Goal: Task Accomplishment & Management: Manage account settings

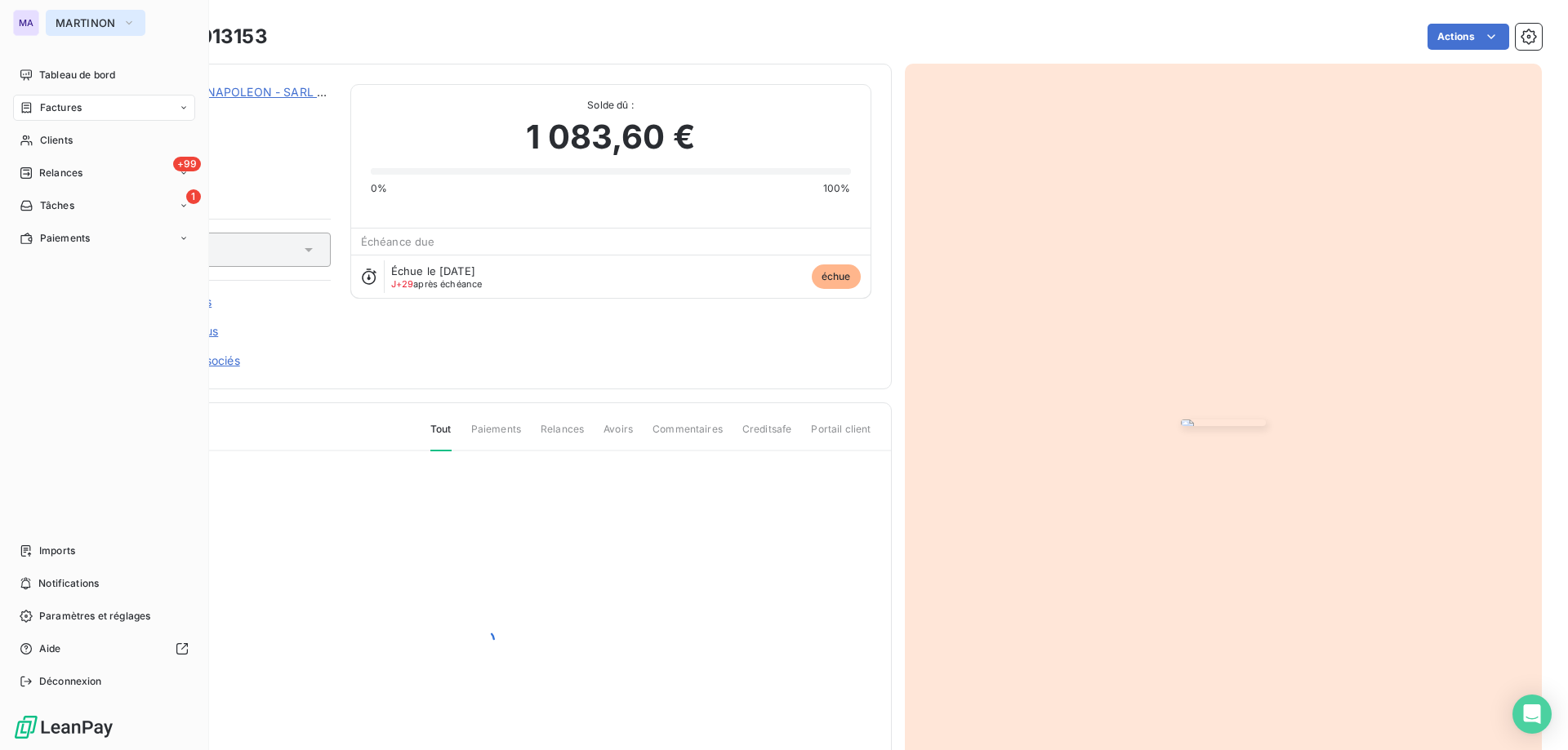
click at [75, 14] on button "MARTINON" at bounding box center [96, 22] width 100 height 26
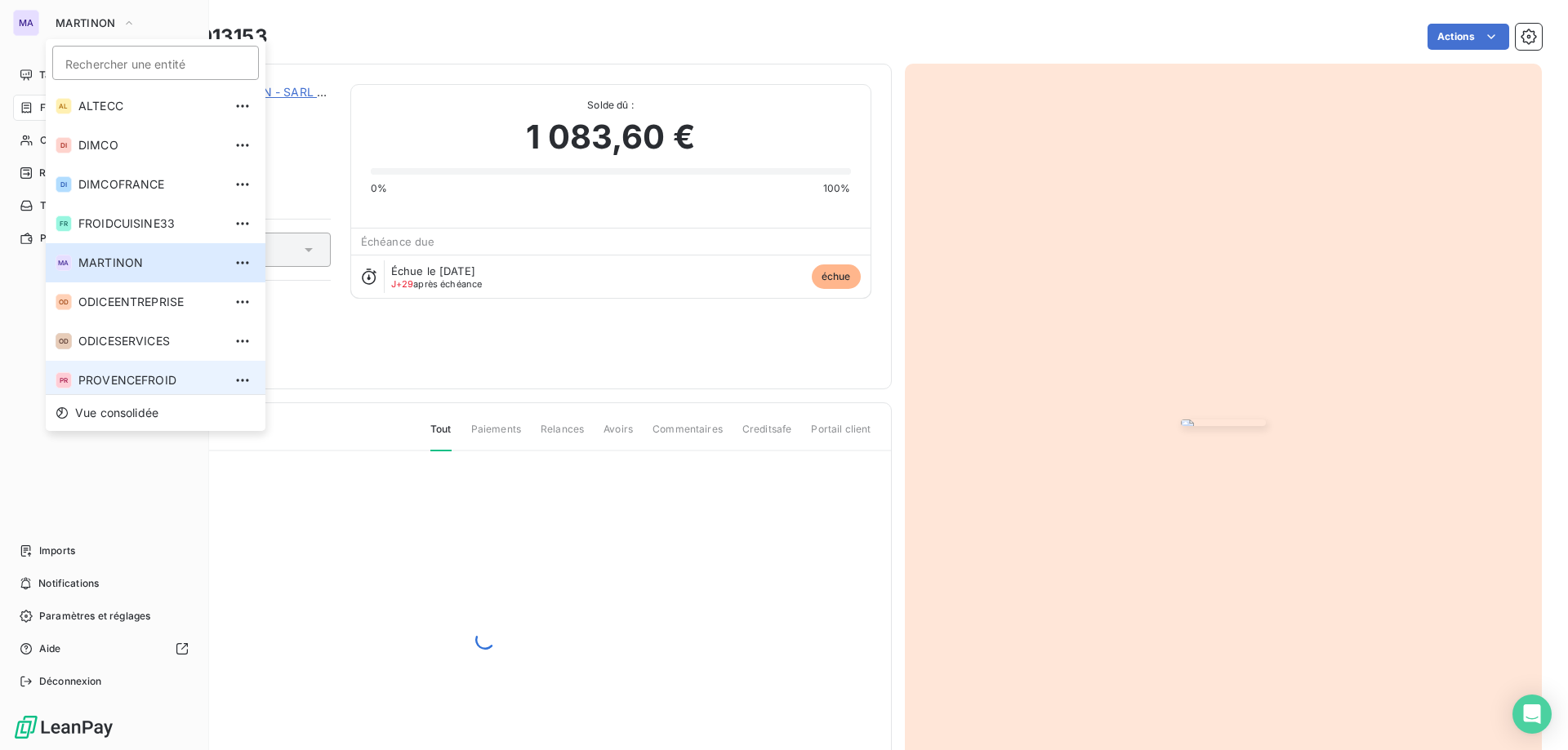
scroll to position [6, 0]
click at [114, 375] on span "PROVENCEFROID" at bounding box center [151, 375] width 144 height 16
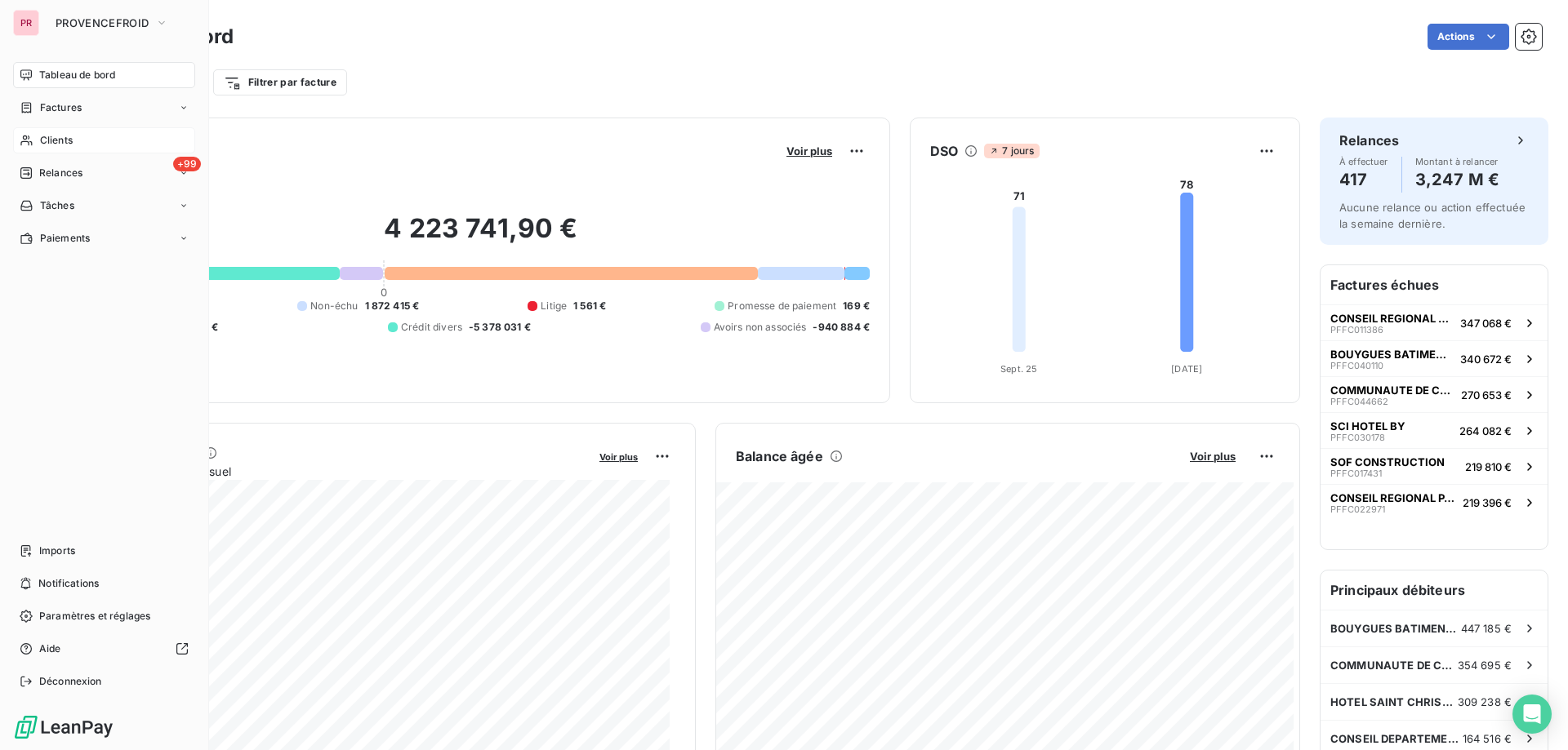
click at [68, 144] on span "Clients" at bounding box center [57, 140] width 33 height 14
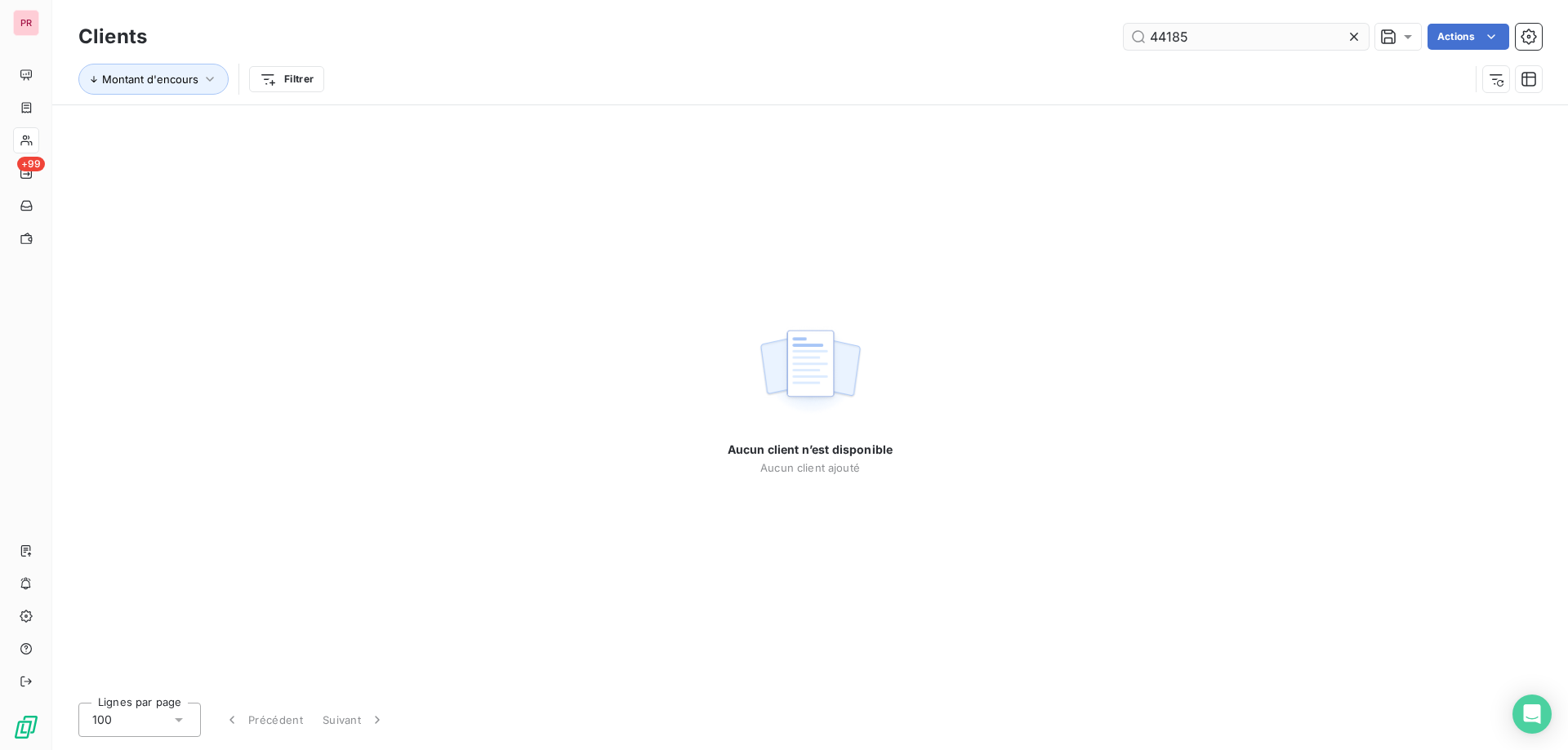
click at [1355, 39] on icon at bounding box center [1354, 36] width 16 height 16
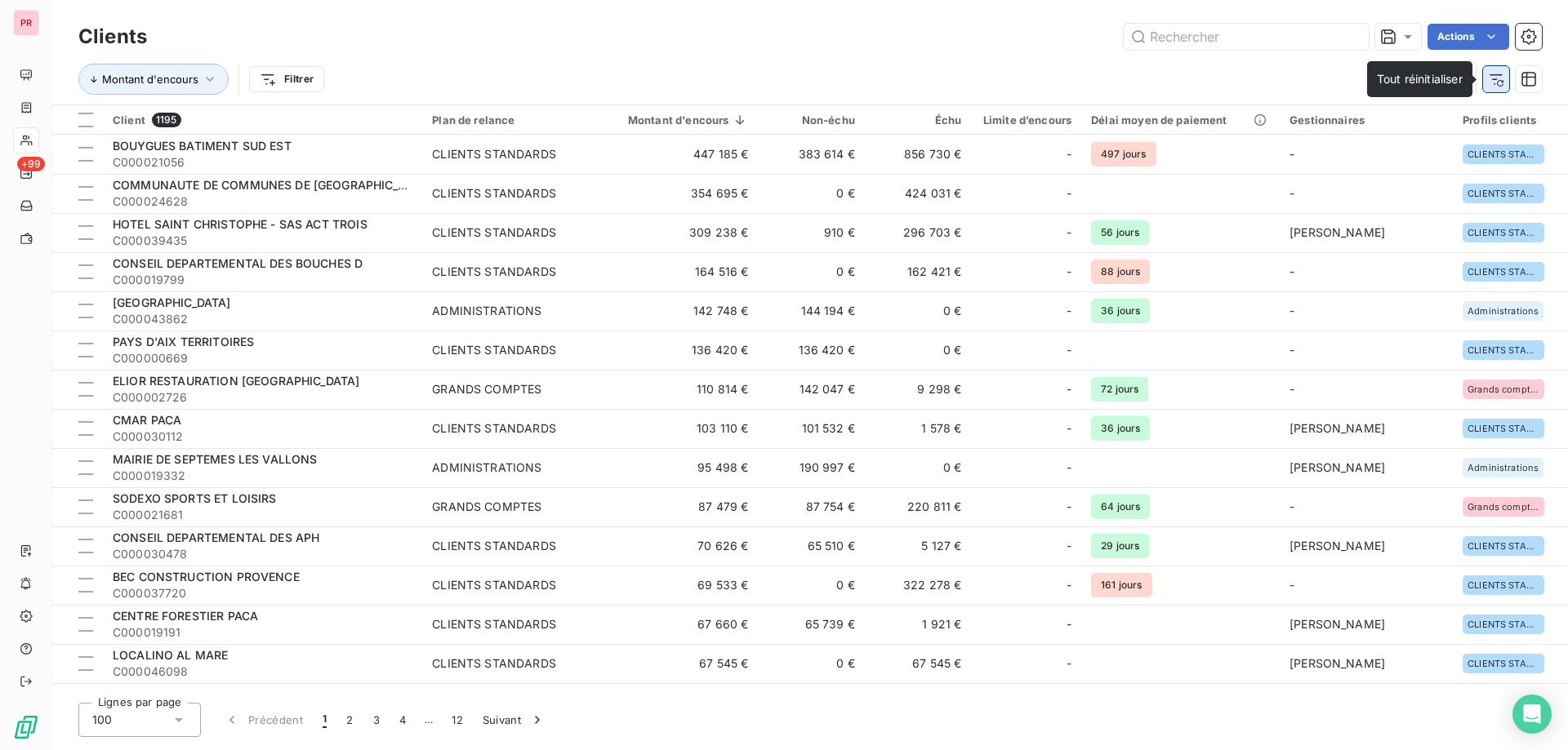
click at [1495, 77] on icon "button" at bounding box center [1496, 79] width 16 height 16
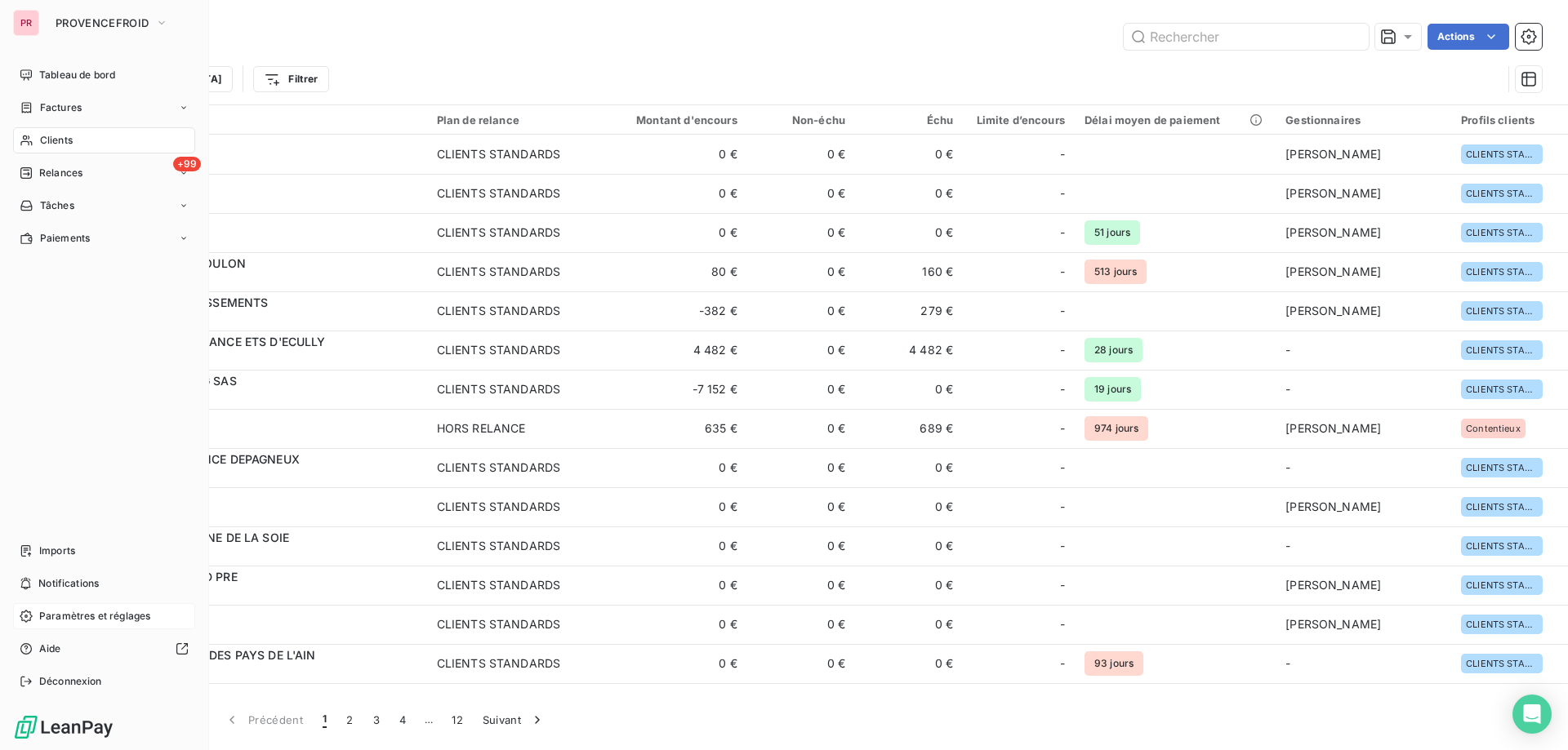
click at [106, 620] on span "Paramètres et réglages" at bounding box center [95, 616] width 111 height 14
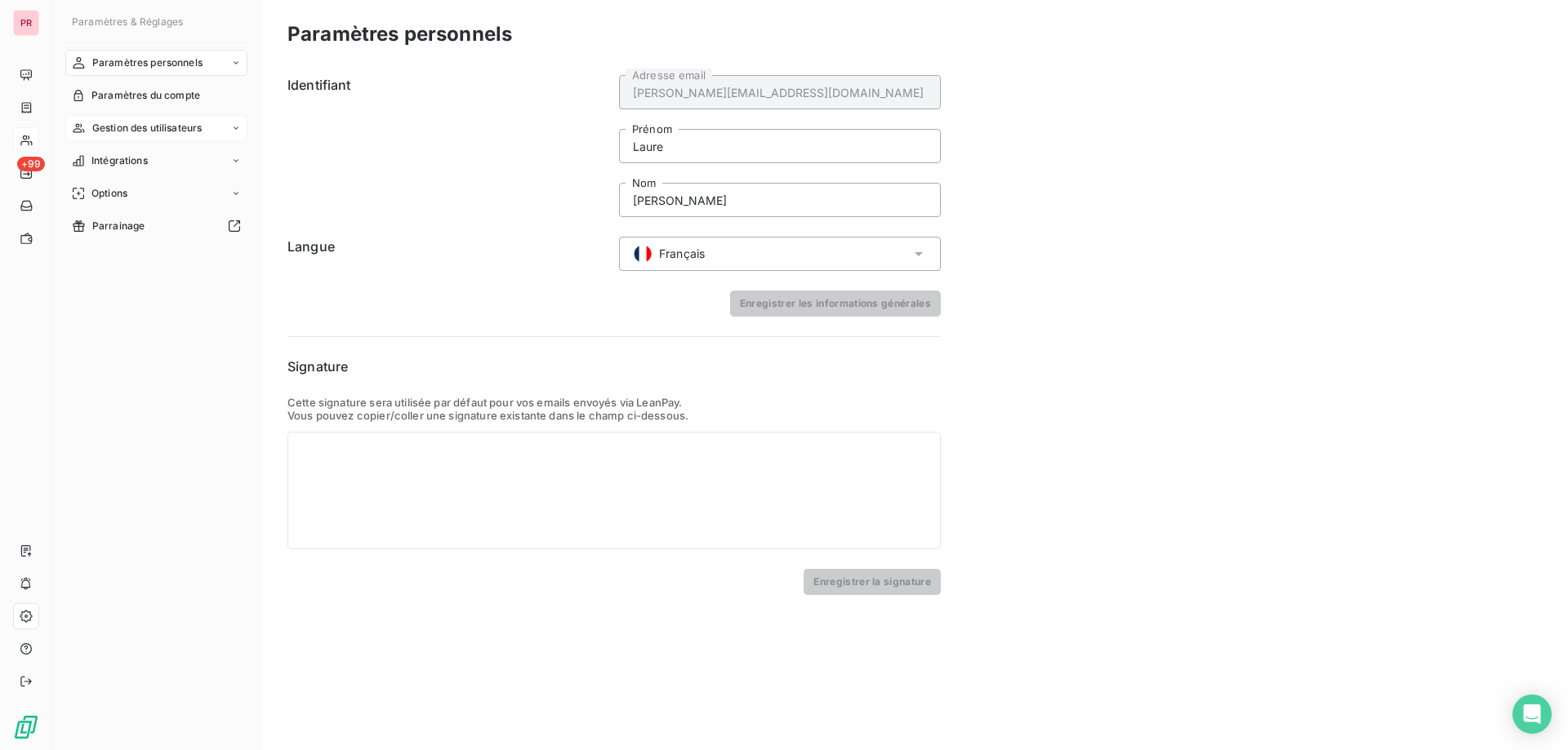
click at [160, 126] on span "Gestion des utilisateurs" at bounding box center [147, 128] width 110 height 14
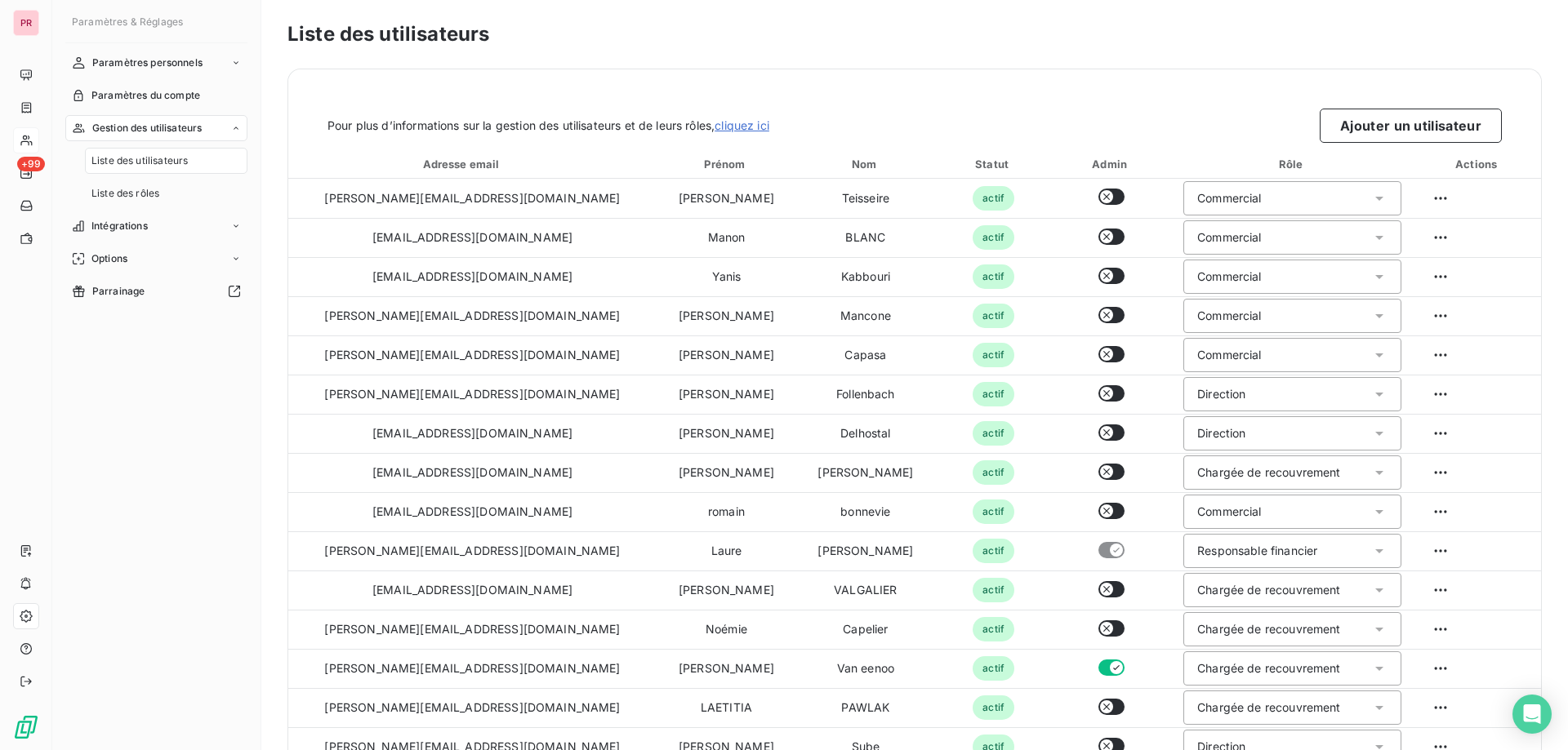
click at [137, 159] on span "Liste des utilisateurs" at bounding box center [139, 160] width 96 height 14
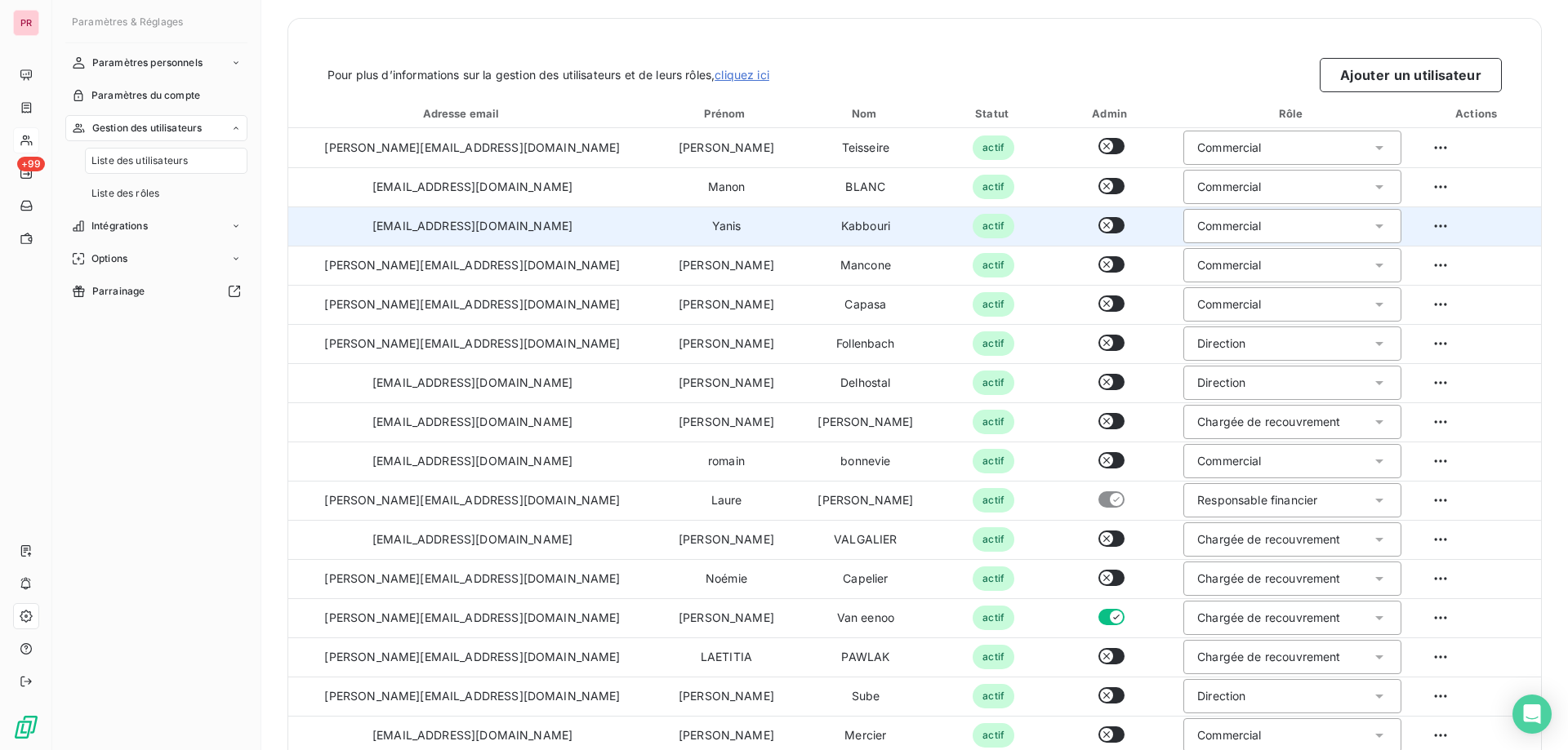
scroll to position [76, 0]
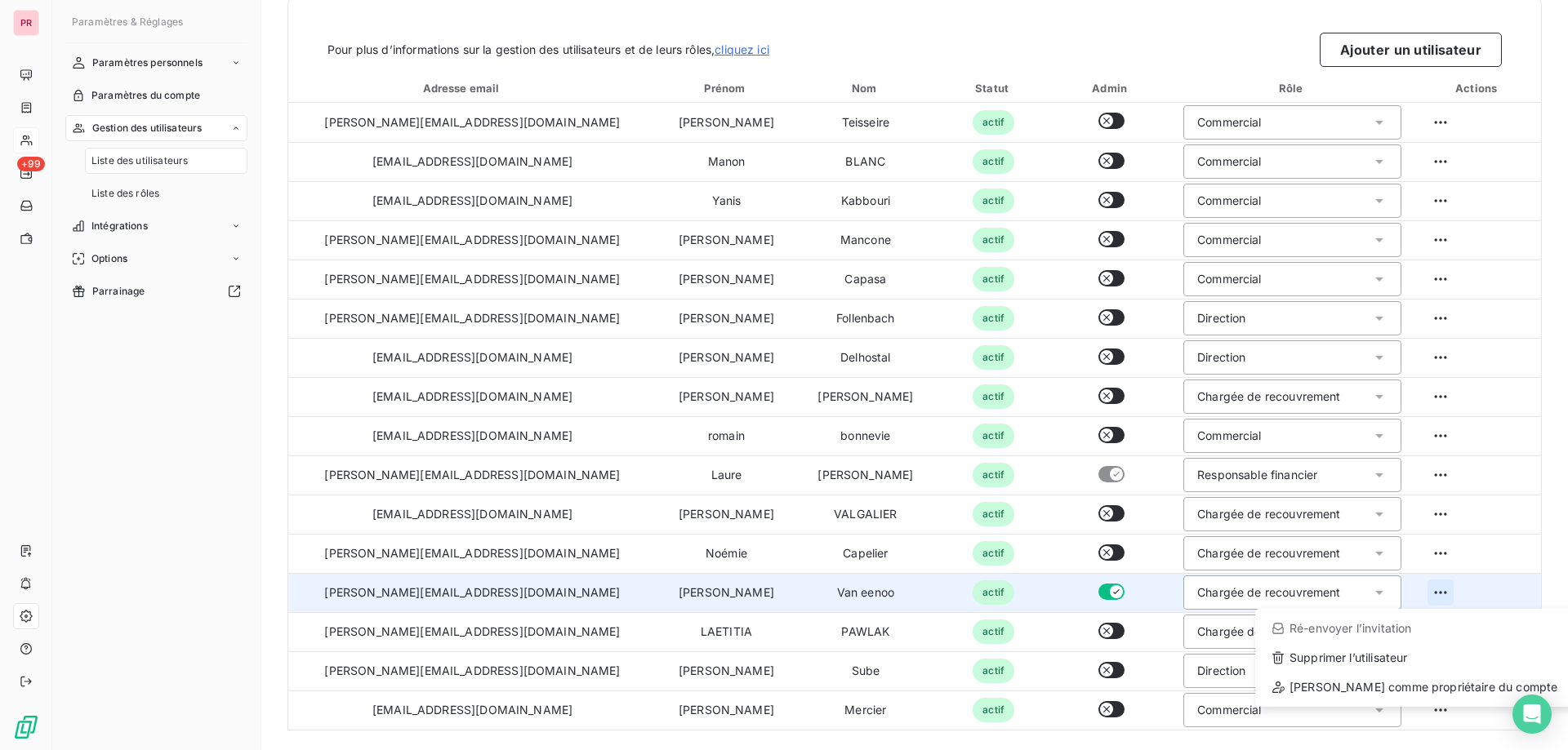
click at [1419, 595] on html "PR +99 Paramètres & Réglages Paramètres personnels Paramètres du compte Gestion…" at bounding box center [784, 375] width 1568 height 750
click at [1342, 665] on div "Supprimer l’utilisateur" at bounding box center [1414, 657] width 306 height 26
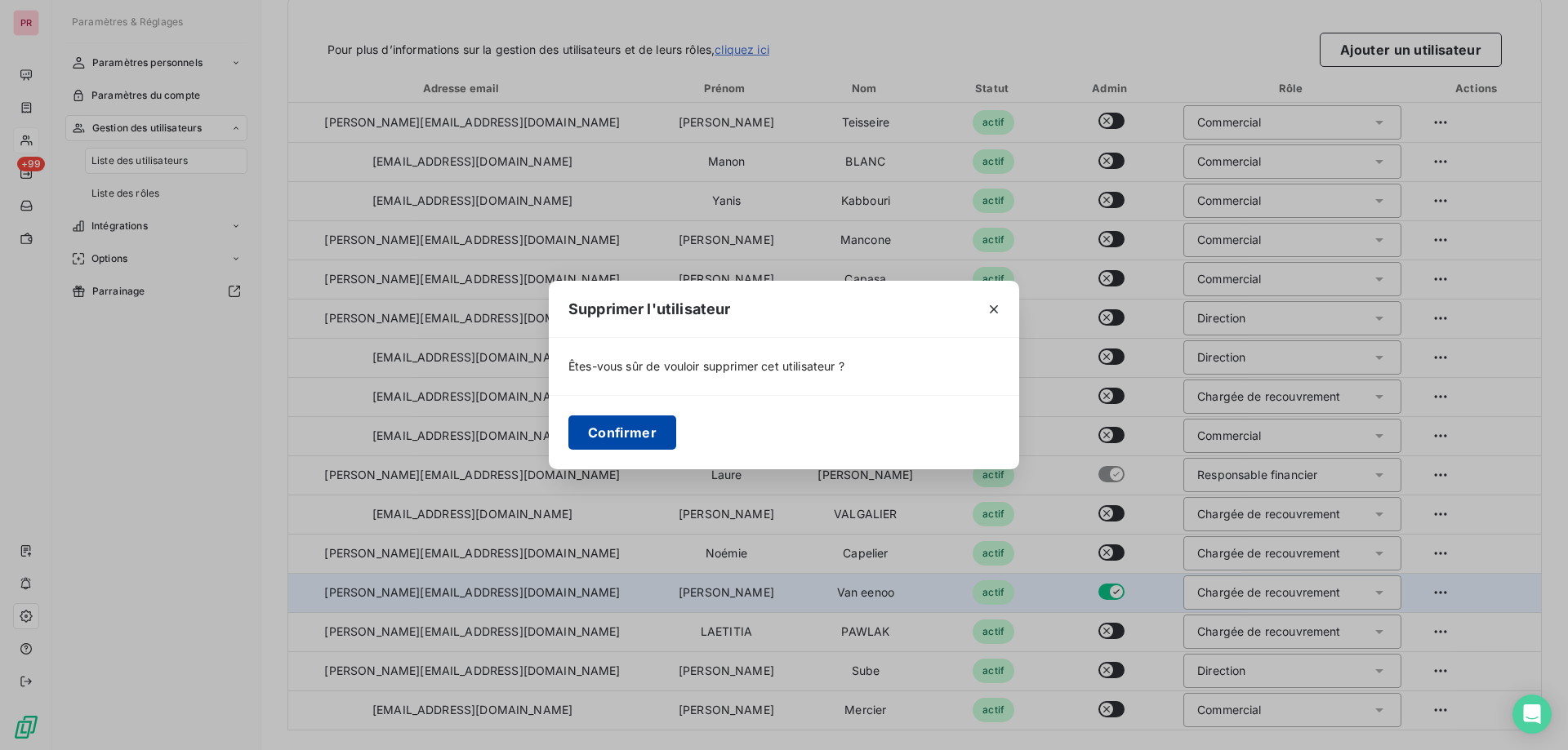
click at [655, 423] on button "Confirmer" at bounding box center [623, 433] width 108 height 35
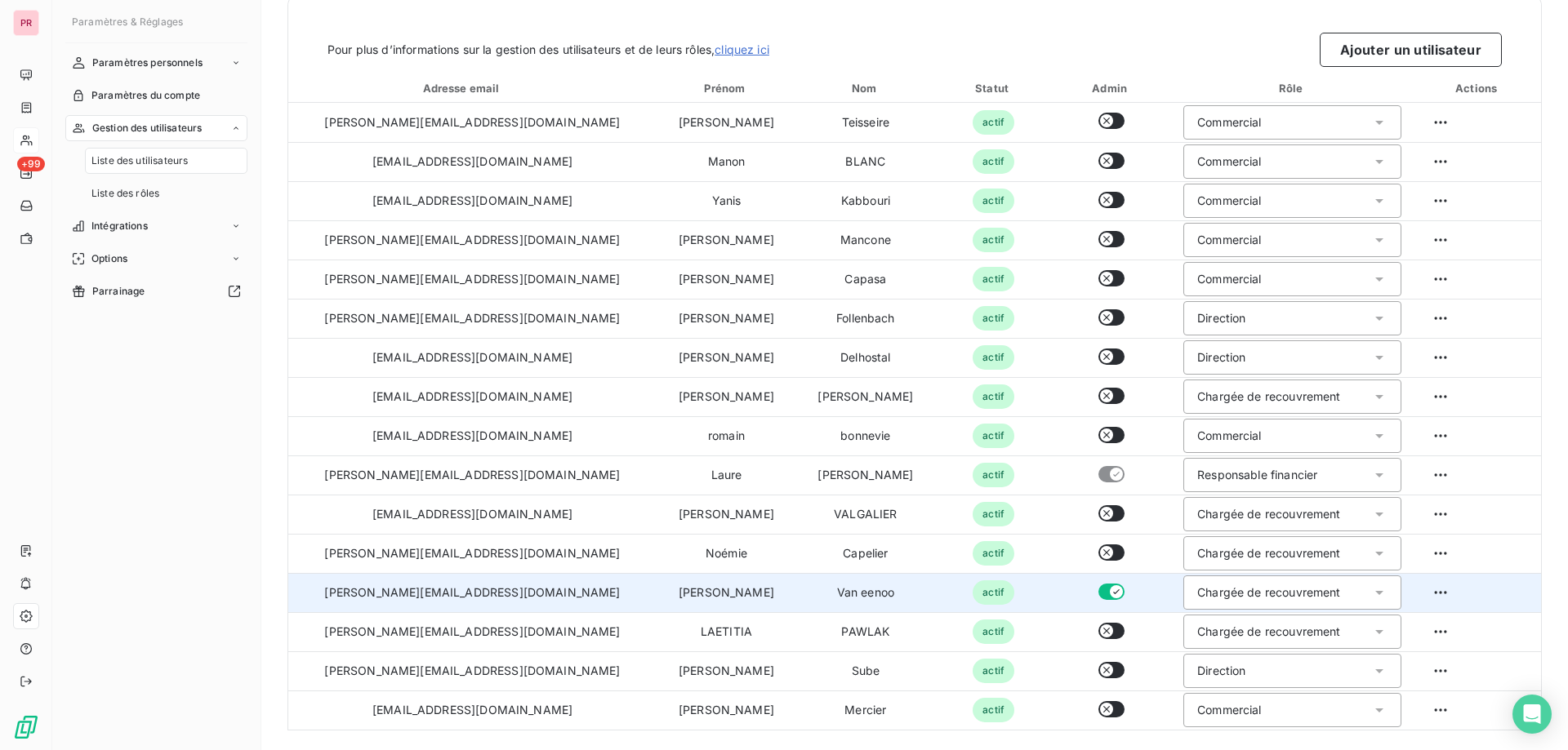
scroll to position [36, 0]
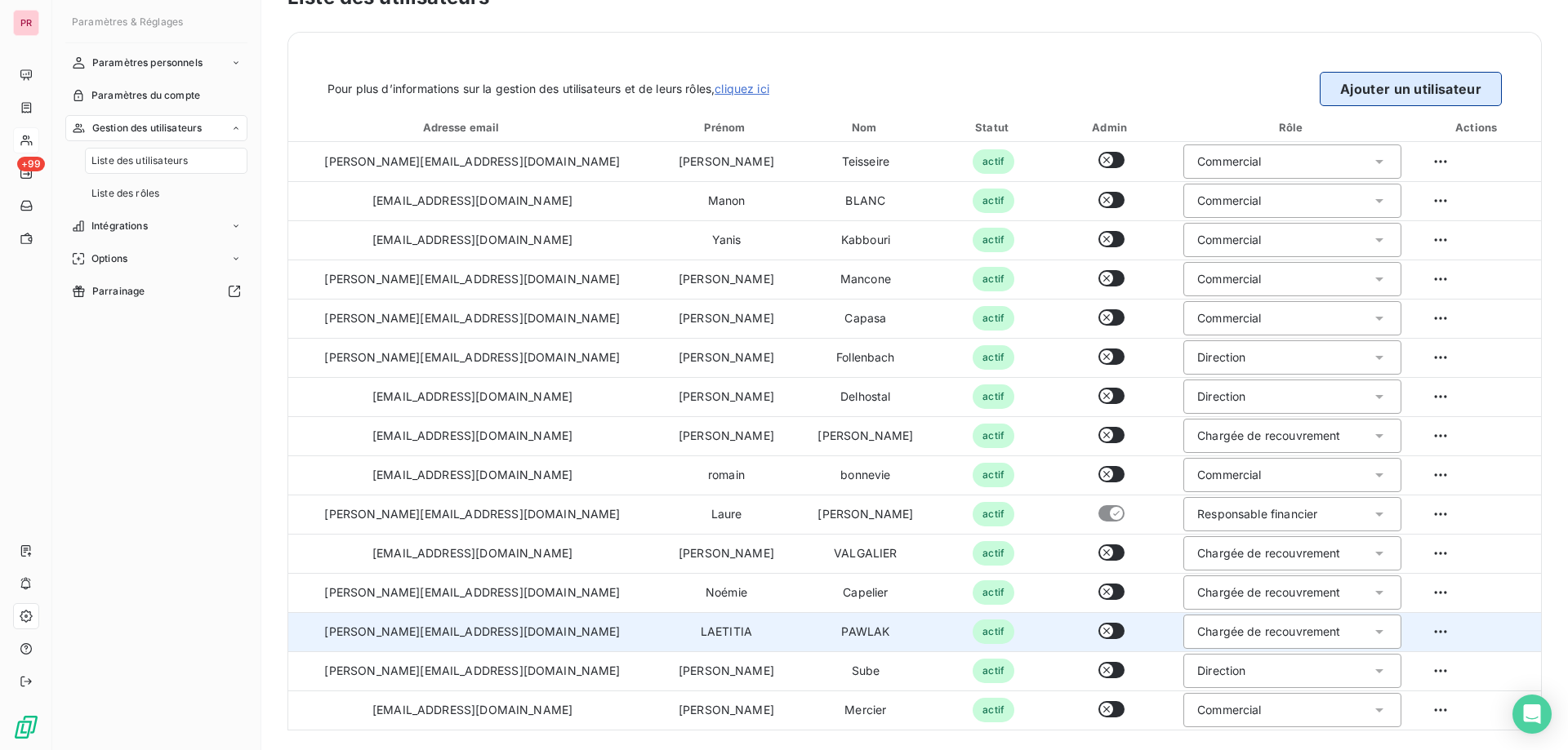
click at [1363, 85] on button "Ajouter un utilisateur" at bounding box center [1411, 89] width 183 height 35
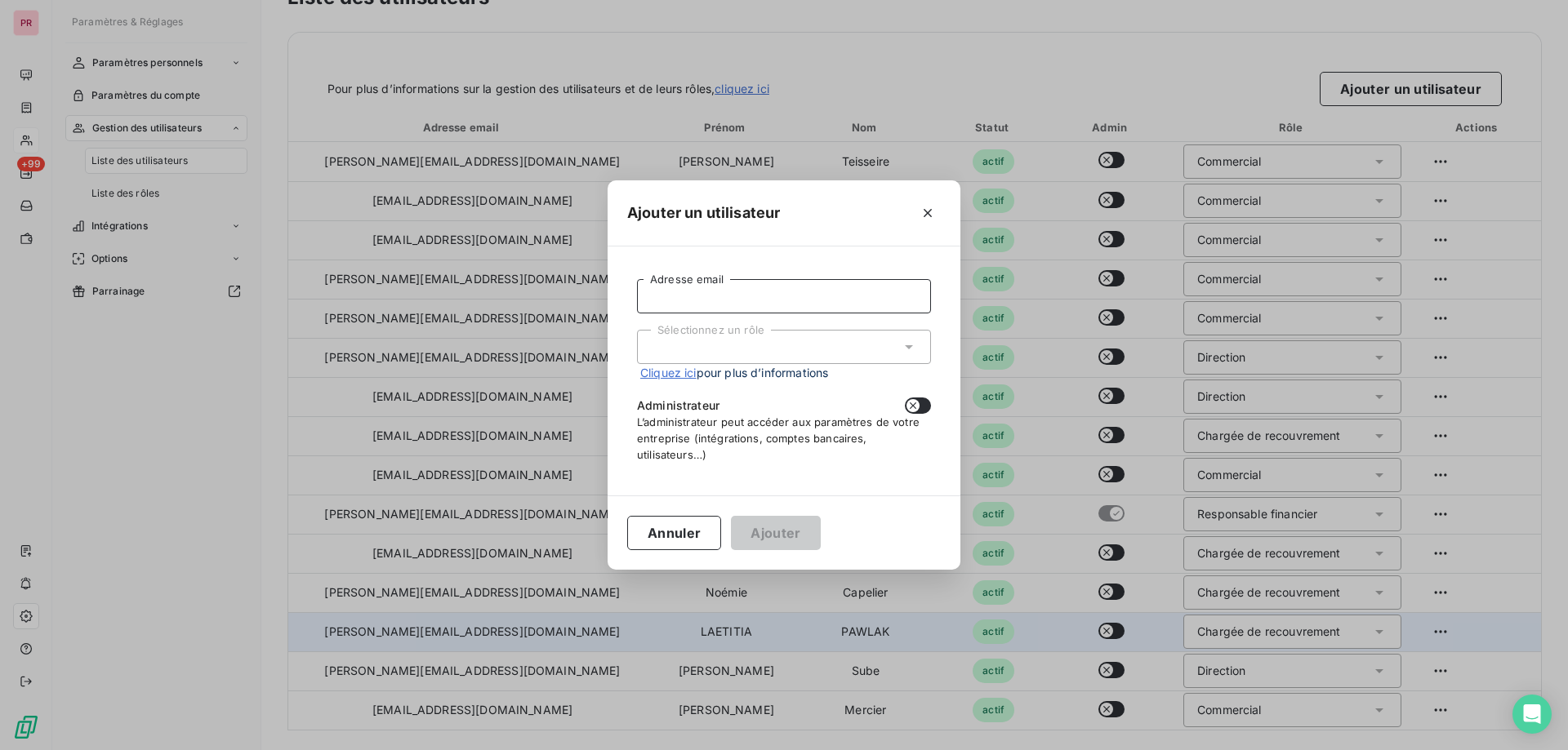
click at [787, 293] on input "Adresse email" at bounding box center [784, 297] width 294 height 35
type input "E"
type input "[PERSON_NAME][EMAIL_ADDRESS][DOMAIN_NAME]"
click at [771, 334] on div "Sélectionnez un rôle" at bounding box center [784, 347] width 294 height 35
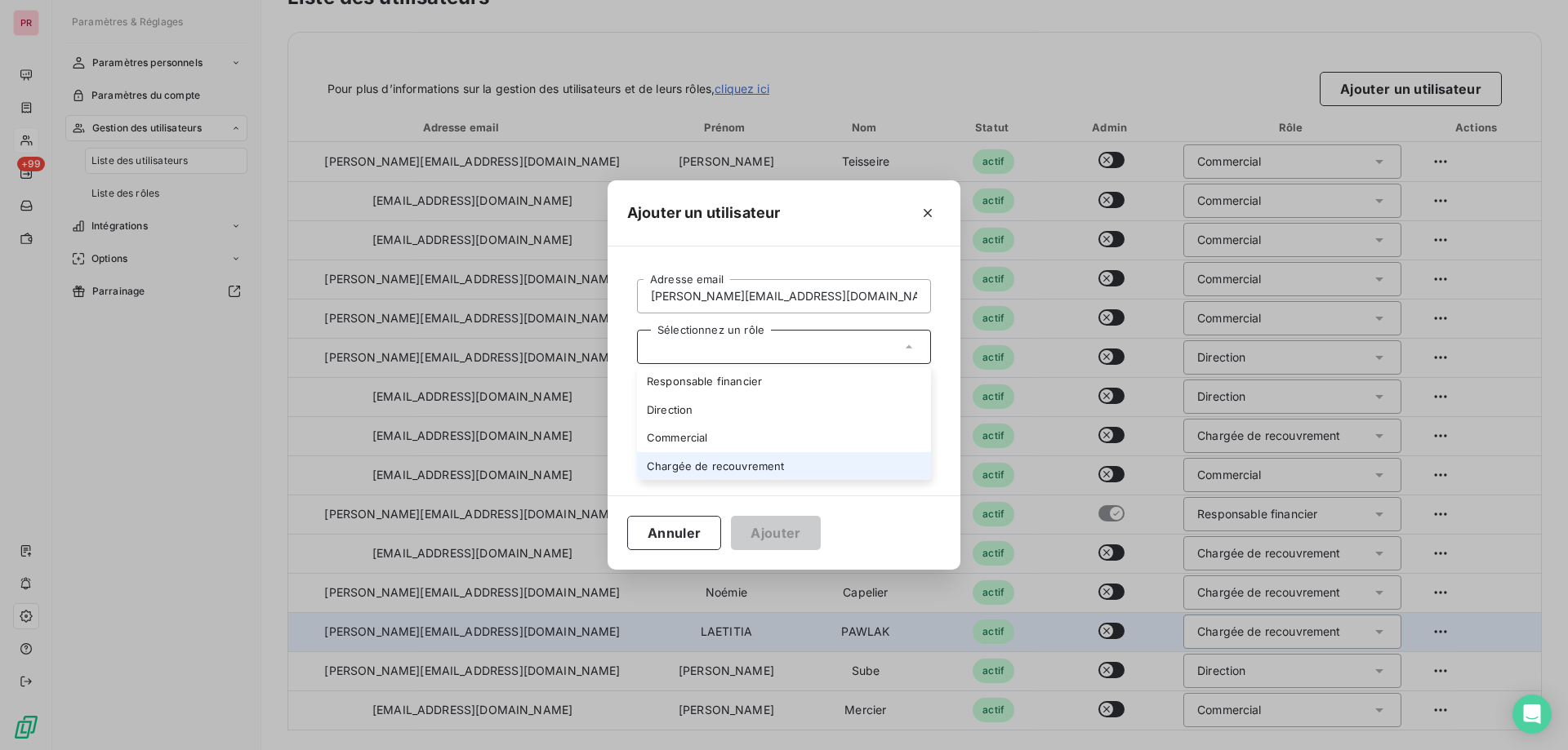
click at [682, 466] on li "Chargée de recouvrement" at bounding box center [784, 467] width 294 height 29
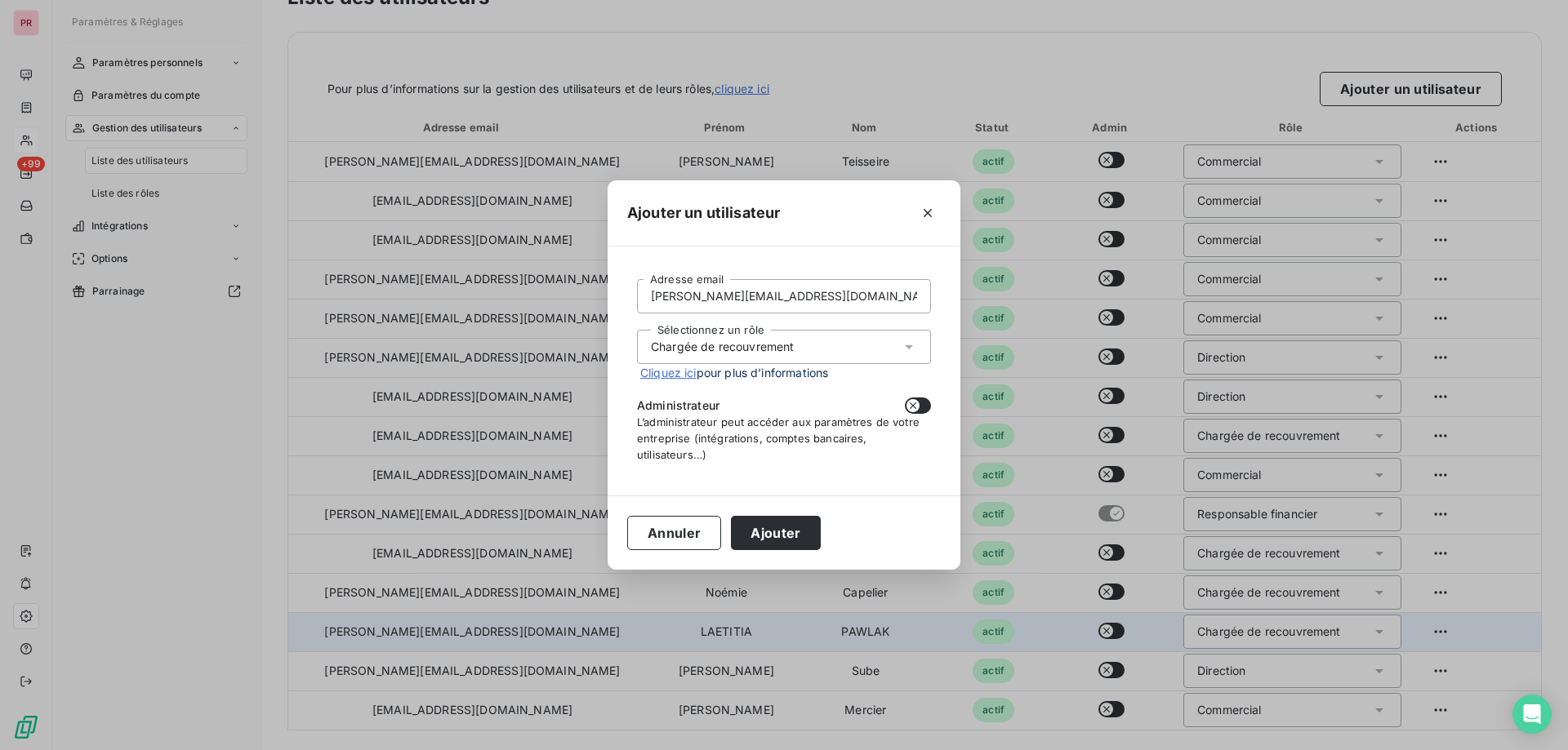
click at [928, 410] on button "button" at bounding box center [918, 405] width 26 height 16
checkbox input "true"
click at [776, 530] on button "Ajouter" at bounding box center [775, 533] width 89 height 35
